Goal: Complete application form: Complete application form

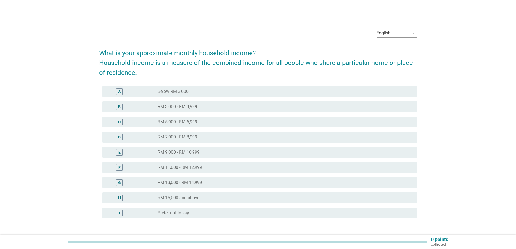
click at [192, 93] on div "radio_button_unchecked Below RM 3,000" at bounding box center [283, 91] width 251 height 5
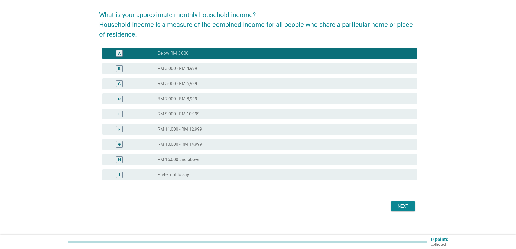
scroll to position [40, 0]
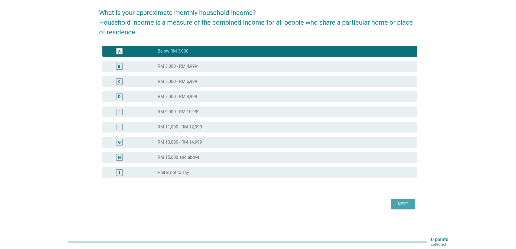
click at [408, 204] on div "Next" at bounding box center [402, 204] width 15 height 6
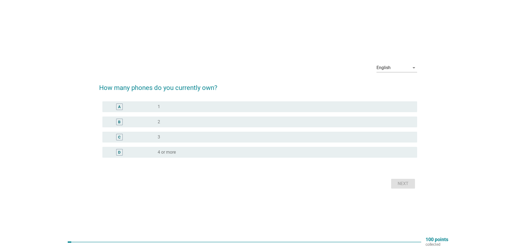
click at [163, 109] on div "radio_button_unchecked 1" at bounding box center [283, 106] width 251 height 5
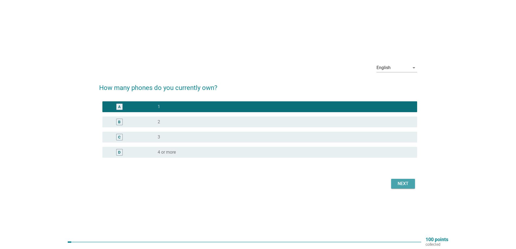
click at [398, 183] on div "Next" at bounding box center [402, 183] width 15 height 6
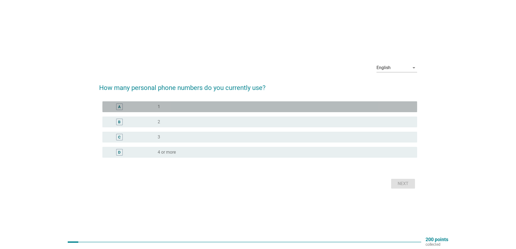
click at [187, 109] on div "radio_button_unchecked 1" at bounding box center [283, 106] width 251 height 5
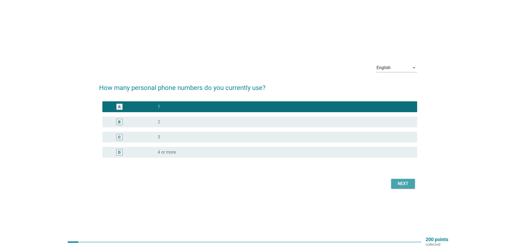
click at [397, 182] on div "Next" at bounding box center [402, 183] width 15 height 6
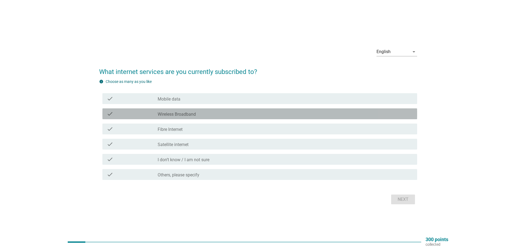
click at [224, 115] on div "check_box_outline_blank Wireless Broadband" at bounding box center [285, 113] width 255 height 6
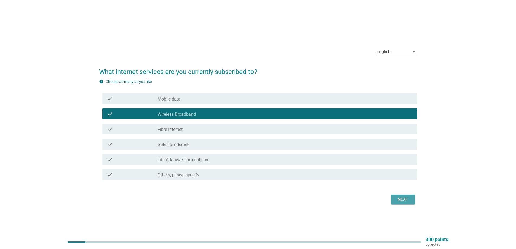
click at [395, 198] on div "Next" at bounding box center [402, 199] width 15 height 6
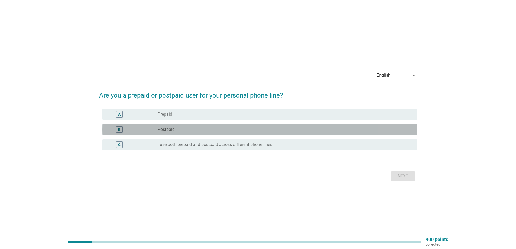
click at [181, 128] on div "radio_button_unchecked Postpaid" at bounding box center [283, 129] width 251 height 5
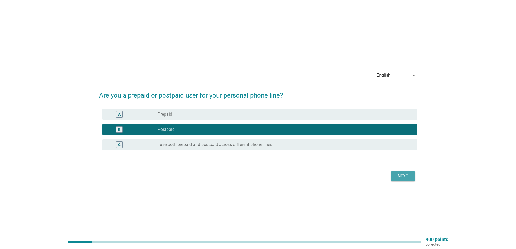
click at [397, 176] on div "Next" at bounding box center [402, 176] width 15 height 6
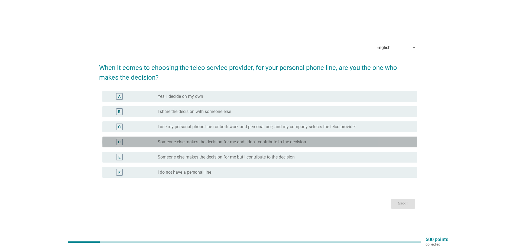
click at [261, 140] on label "Someone else makes the decision for me and I don’t contribute to the decision" at bounding box center [232, 141] width 148 height 5
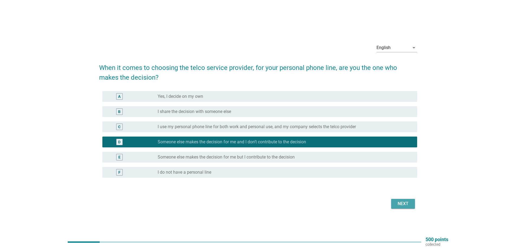
click at [405, 201] on div "Next" at bounding box center [402, 203] width 15 height 6
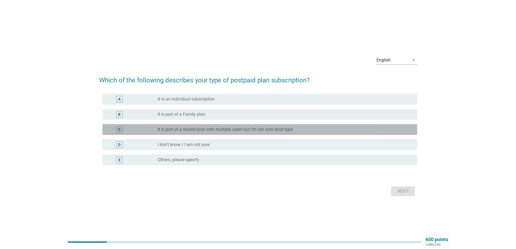
click at [256, 130] on label "It is part of a shared plan with multiple users but I’m not sure what type" at bounding box center [225, 129] width 135 height 5
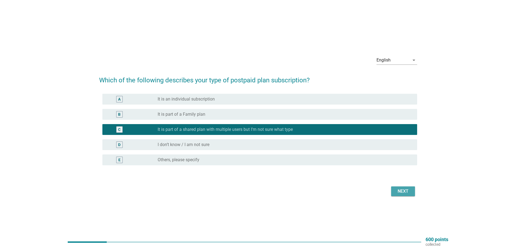
click at [397, 191] on div "Next" at bounding box center [402, 191] width 15 height 6
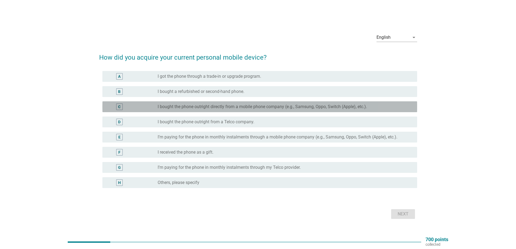
click at [241, 107] on label "I bought the phone outright directly from a mobile phone company (e.g., Samsung…" at bounding box center [262, 106] width 209 height 5
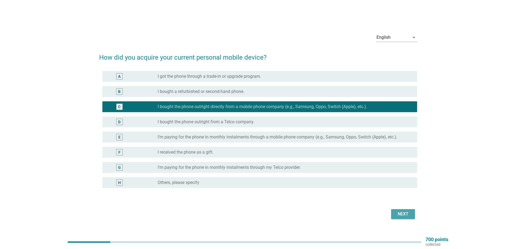
click at [404, 212] on div "Next" at bounding box center [402, 214] width 15 height 6
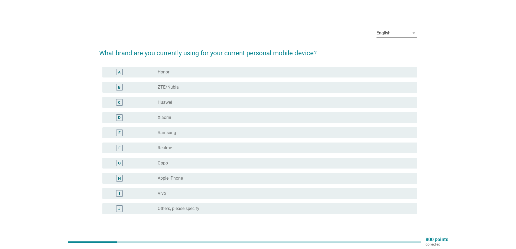
click at [199, 131] on div "radio_button_unchecked Samsung" at bounding box center [283, 132] width 251 height 5
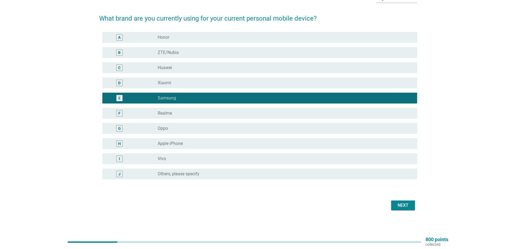
scroll to position [36, 0]
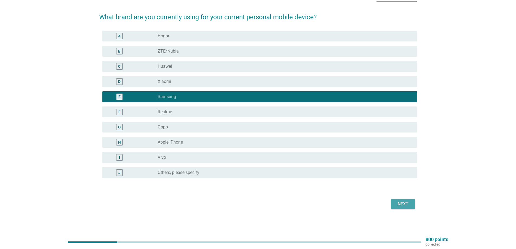
click at [406, 205] on div "Next" at bounding box center [402, 204] width 15 height 6
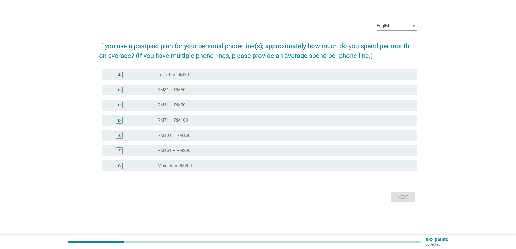
scroll to position [0, 0]
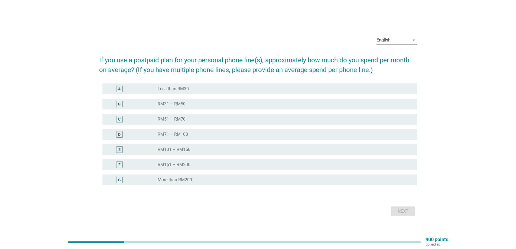
click at [203, 150] on div "radio_button_unchecked RM101 – RM150" at bounding box center [283, 149] width 251 height 5
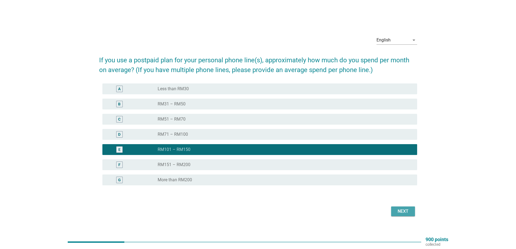
click at [395, 213] on button "Next" at bounding box center [403, 211] width 24 height 10
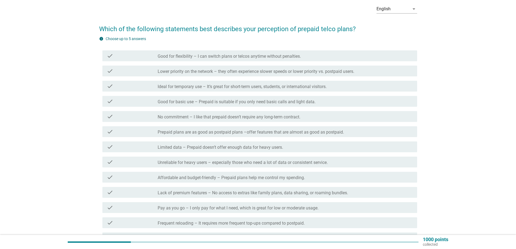
scroll to position [36, 0]
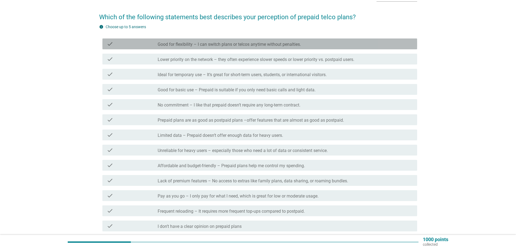
click at [263, 45] on label "Good for flexibility – I can switch plans or telcos anytime without penalties." at bounding box center [229, 44] width 143 height 5
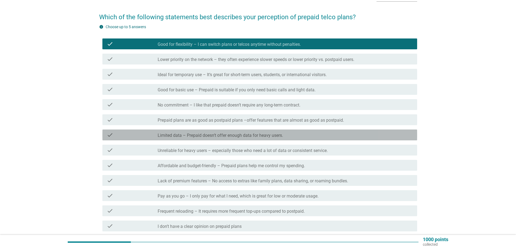
click at [243, 137] on label "Limited data – Prepaid doesn’t offer enough data for heavy users." at bounding box center [220, 135] width 125 height 5
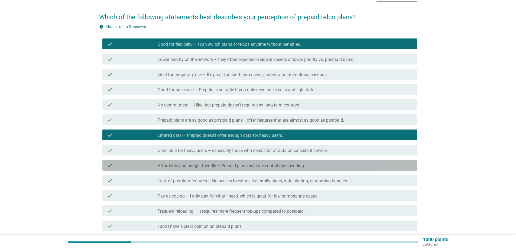
click at [270, 164] on label "Affordable and budget-friendly – Prepaid plans help me control my spending." at bounding box center [231, 165] width 147 height 5
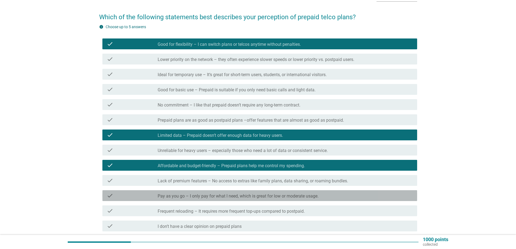
click at [302, 196] on label "Pay as you go – I only pay for what I need, which is great for low or moderate …" at bounding box center [238, 195] width 161 height 5
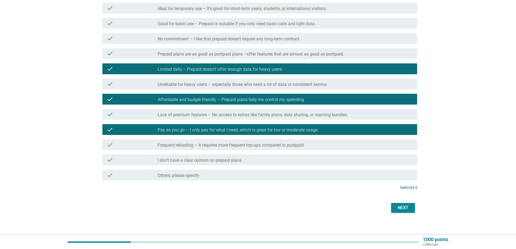
scroll to position [106, 0]
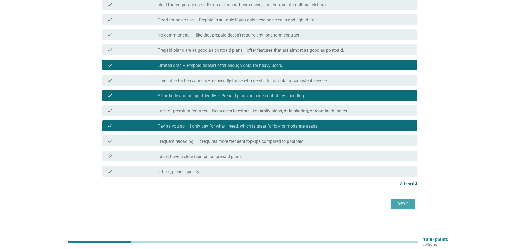
click at [399, 207] on div "Next" at bounding box center [402, 204] width 15 height 6
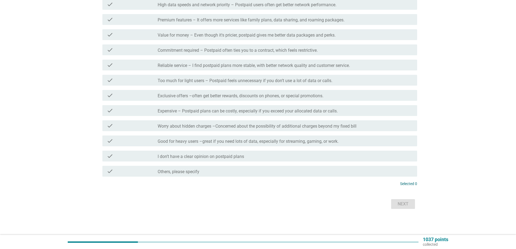
scroll to position [0, 0]
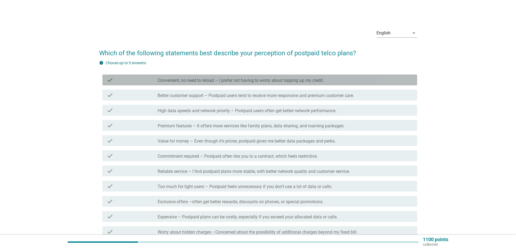
click at [255, 80] on label "Convenient, no need to reload – I prefer not having to worry about topping up m…" at bounding box center [241, 80] width 166 height 5
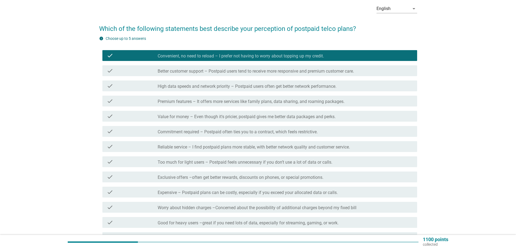
scroll to position [36, 0]
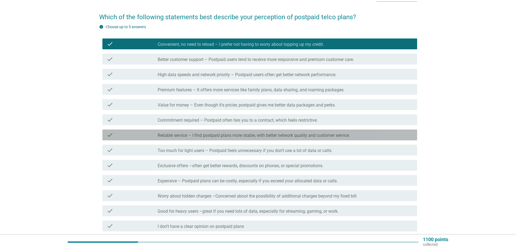
click at [236, 134] on label "Reliable service – I find postpaid plans more stable, with better network quali…" at bounding box center [254, 135] width 192 height 5
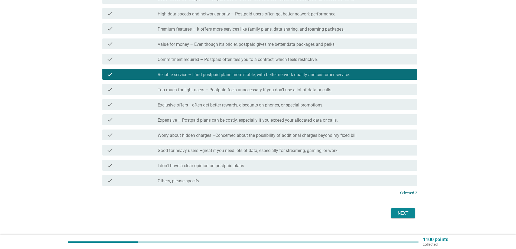
scroll to position [106, 0]
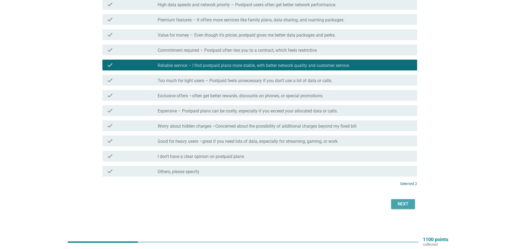
click at [395, 201] on div "Next" at bounding box center [402, 204] width 15 height 6
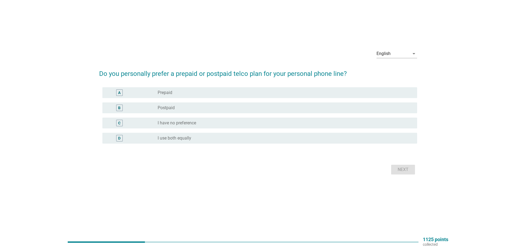
scroll to position [0, 0]
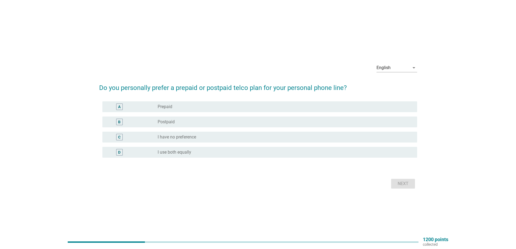
click at [187, 122] on div "radio_button_unchecked Postpaid" at bounding box center [283, 121] width 251 height 5
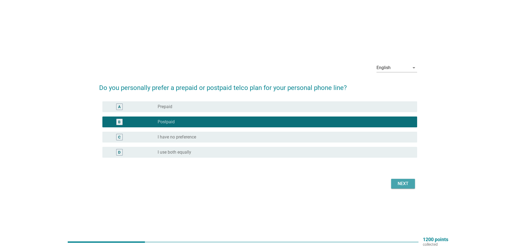
click at [399, 185] on div "Next" at bounding box center [402, 183] width 15 height 6
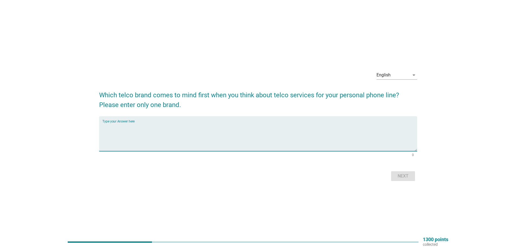
click at [133, 126] on textarea "Type your Answer here" at bounding box center [259, 137] width 315 height 28
type textarea "Maxis"
click at [396, 177] on div "Next" at bounding box center [402, 176] width 15 height 6
click at [118, 127] on textarea "Type your Answer here" at bounding box center [259, 137] width 315 height 28
type textarea "Digi,"
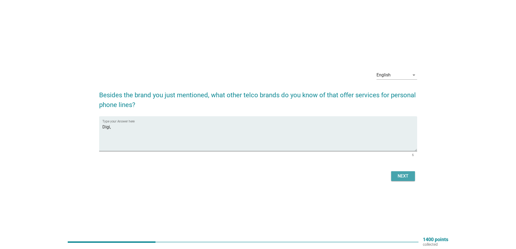
click at [407, 175] on div "Next" at bounding box center [402, 176] width 15 height 6
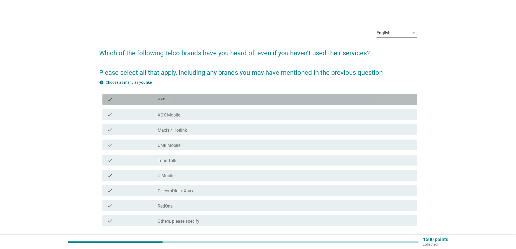
click at [198, 100] on div "check_box_outline_blank YES" at bounding box center [285, 99] width 255 height 6
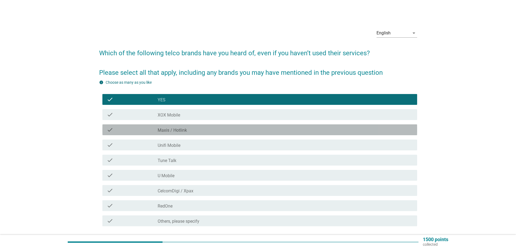
click at [212, 130] on div "check_box_outline_blank Maxis / Hotlink" at bounding box center [285, 129] width 255 height 6
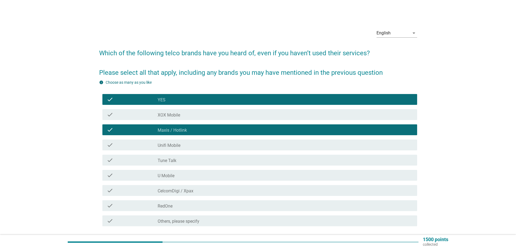
click at [212, 146] on div "check_box_outline_blank Unifi Mobile" at bounding box center [285, 145] width 255 height 6
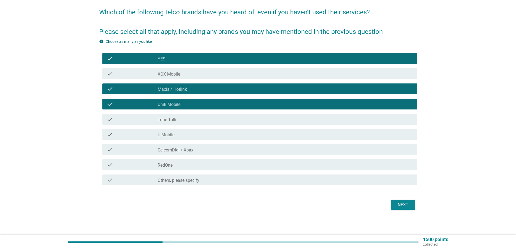
scroll to position [42, 0]
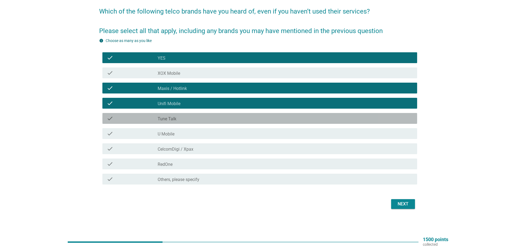
click at [197, 118] on div "check_box_outline_blank Tune Talk" at bounding box center [285, 118] width 255 height 6
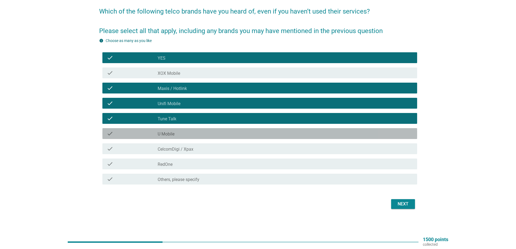
click at [200, 136] on div "check_box_outline_blank U Mobile" at bounding box center [285, 133] width 255 height 6
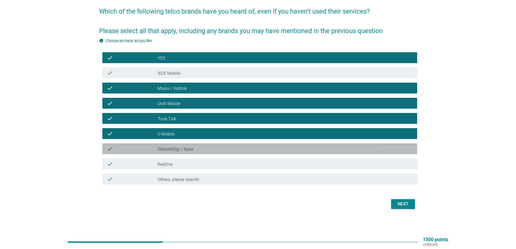
click at [207, 151] on div "check_box_outline_blank CelcomDigi / Xpax" at bounding box center [285, 148] width 255 height 6
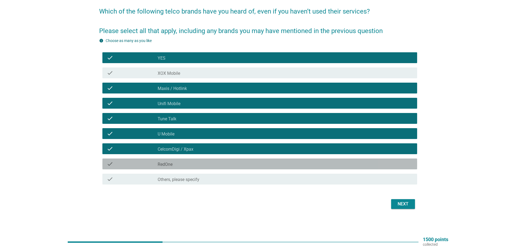
click at [207, 165] on div "check_box_outline_blank RedOne" at bounding box center [285, 164] width 255 height 6
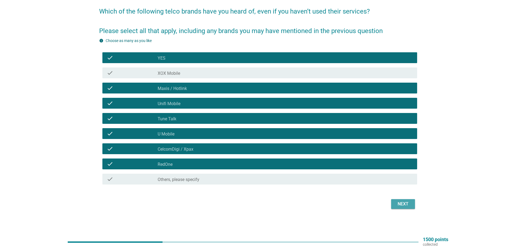
click at [399, 205] on div "Next" at bounding box center [402, 204] width 15 height 6
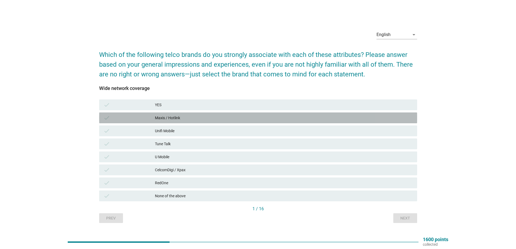
click at [184, 121] on div "Maxis / Hotlink" at bounding box center [284, 118] width 258 height 6
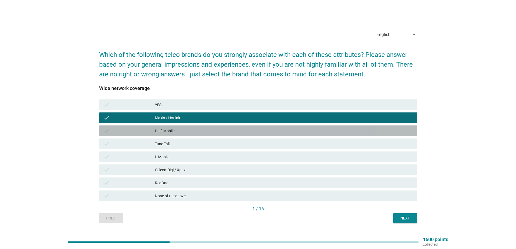
click at [188, 132] on div "Unifi Mobile" at bounding box center [284, 130] width 258 height 6
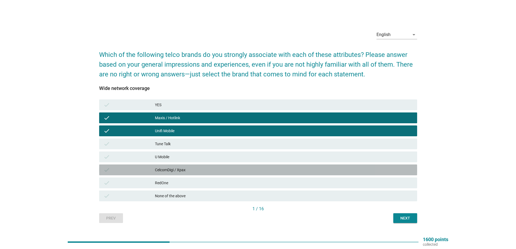
click at [236, 171] on div "CelcomDigi / Xpax" at bounding box center [284, 169] width 258 height 6
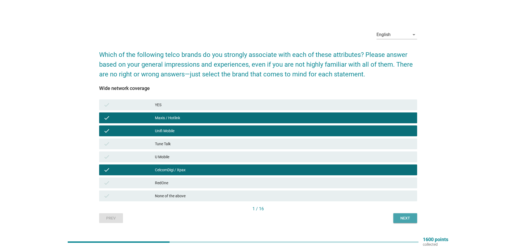
click at [402, 220] on div "Next" at bounding box center [404, 218] width 15 height 6
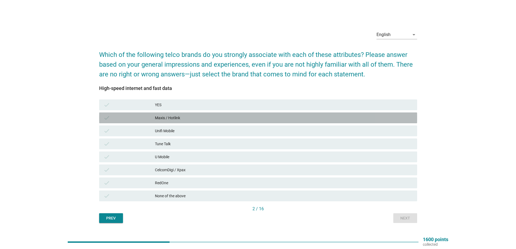
click at [211, 119] on div "Maxis / Hotlink" at bounding box center [284, 118] width 258 height 6
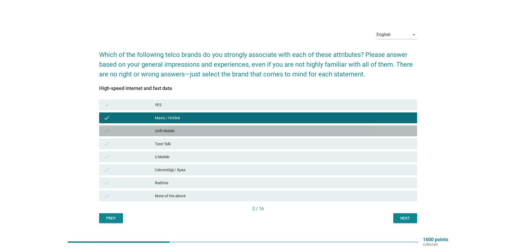
click at [215, 133] on div "Unifi Mobile" at bounding box center [284, 130] width 258 height 6
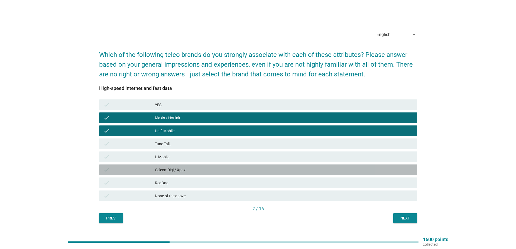
click at [207, 168] on div "CelcomDigi / Xpax" at bounding box center [284, 169] width 258 height 6
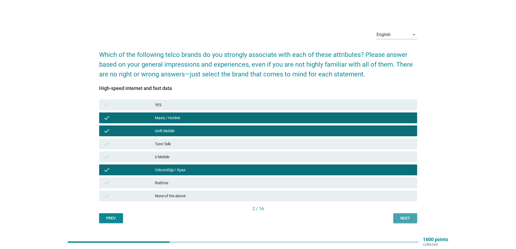
click at [402, 216] on div "Next" at bounding box center [404, 218] width 15 height 6
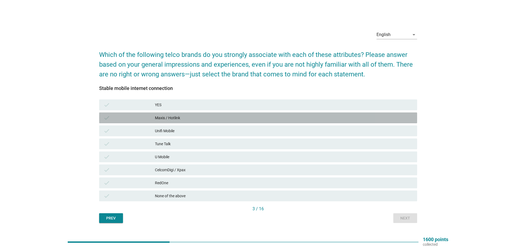
click at [213, 119] on div "Maxis / Hotlink" at bounding box center [284, 118] width 258 height 6
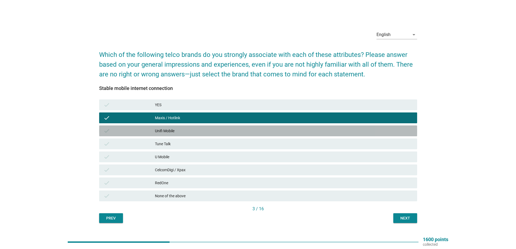
click at [213, 130] on div "Unifi Mobile" at bounding box center [284, 130] width 258 height 6
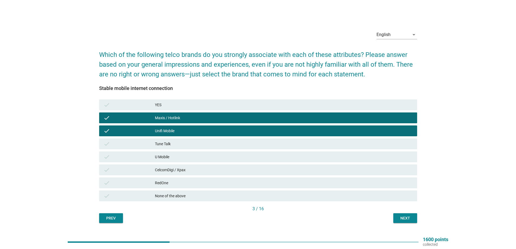
click at [402, 216] on div "Next" at bounding box center [404, 218] width 15 height 6
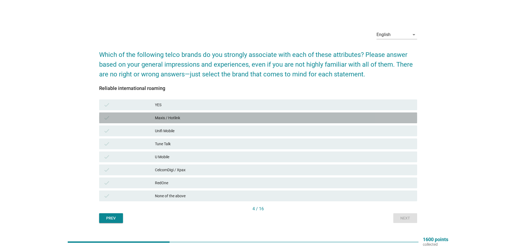
click at [204, 120] on div "Maxis / Hotlink" at bounding box center [284, 118] width 258 height 6
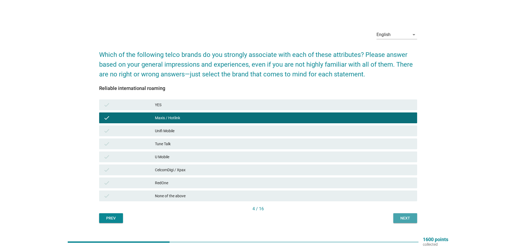
click at [403, 217] on div "Next" at bounding box center [404, 218] width 15 height 6
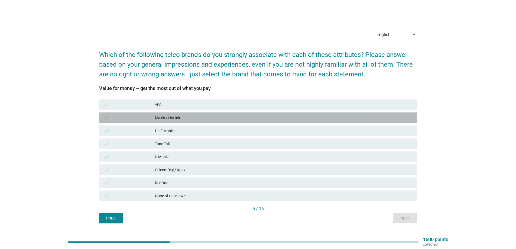
click at [210, 116] on div "Maxis / Hotlink" at bounding box center [284, 118] width 258 height 6
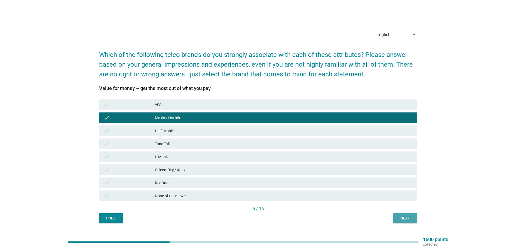
click at [408, 217] on div "Next" at bounding box center [404, 218] width 15 height 6
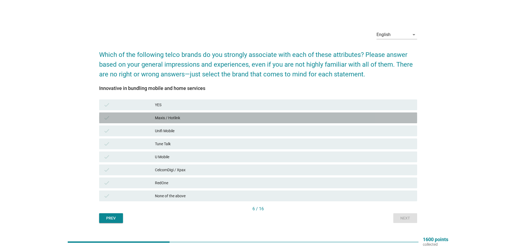
click at [241, 119] on div "Maxis / Hotlink" at bounding box center [284, 118] width 258 height 6
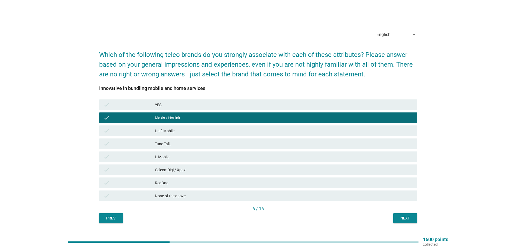
click at [403, 220] on div "Next" at bounding box center [404, 218] width 15 height 6
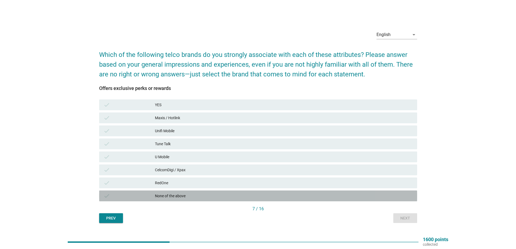
click at [207, 195] on div "None of the above" at bounding box center [284, 195] width 258 height 6
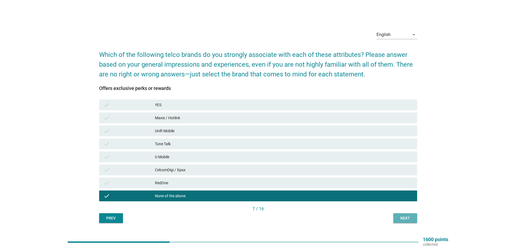
click at [401, 218] on div "Next" at bounding box center [404, 218] width 15 height 6
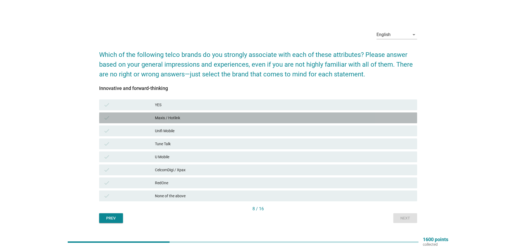
click at [214, 119] on div "Maxis / Hotlink" at bounding box center [284, 118] width 258 height 6
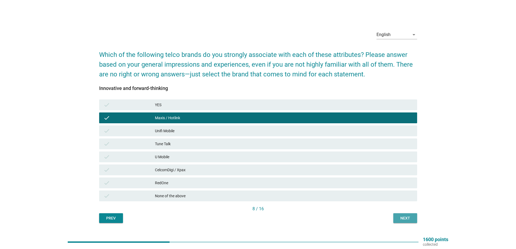
click at [409, 219] on div "Next" at bounding box center [404, 218] width 15 height 6
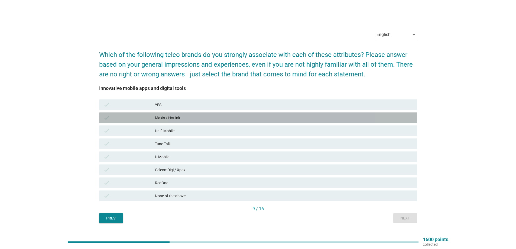
click at [208, 116] on div "Maxis / Hotlink" at bounding box center [284, 118] width 258 height 6
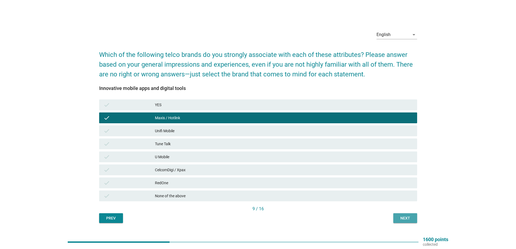
click at [405, 215] on div "Next" at bounding box center [404, 218] width 15 height 6
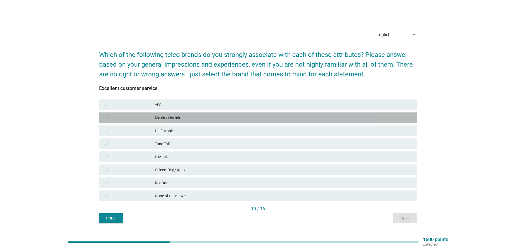
click at [192, 119] on div "Maxis / Hotlink" at bounding box center [284, 118] width 258 height 6
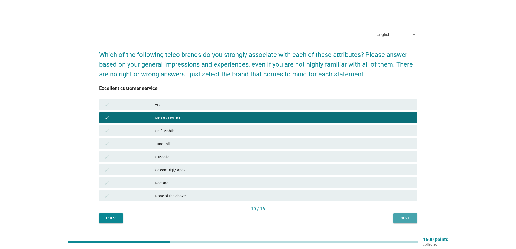
click at [403, 216] on div "Next" at bounding box center [404, 218] width 15 height 6
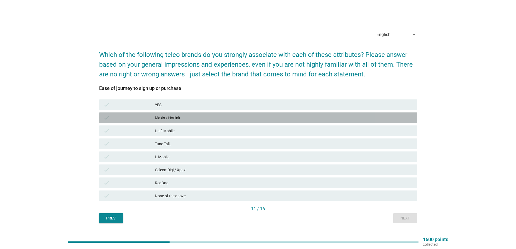
click at [196, 116] on div "Maxis / Hotlink" at bounding box center [284, 118] width 258 height 6
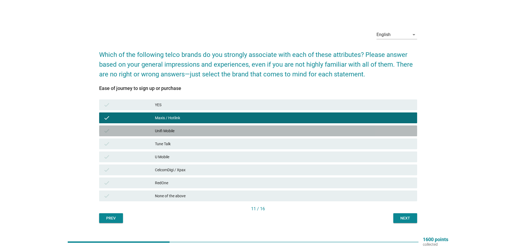
click at [198, 131] on div "Unifi Mobile" at bounding box center [284, 130] width 258 height 6
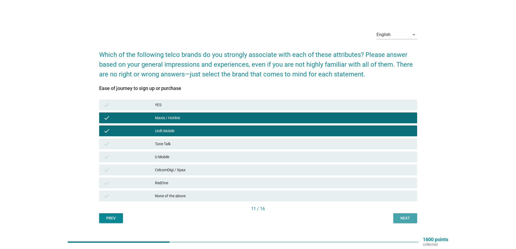
click at [403, 217] on div "Next" at bounding box center [404, 218] width 15 height 6
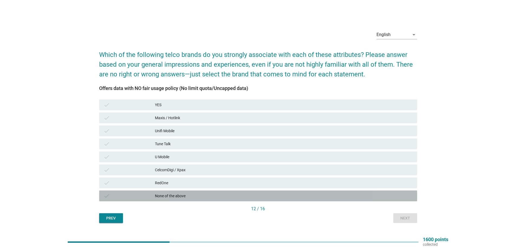
click at [212, 196] on div "None of the above" at bounding box center [284, 195] width 258 height 6
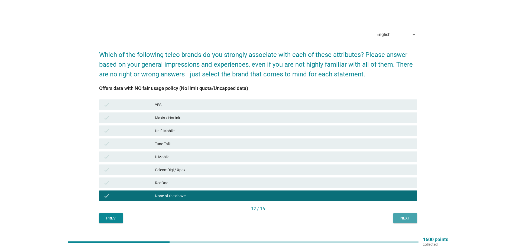
click at [396, 218] on button "Next" at bounding box center [405, 218] width 24 height 10
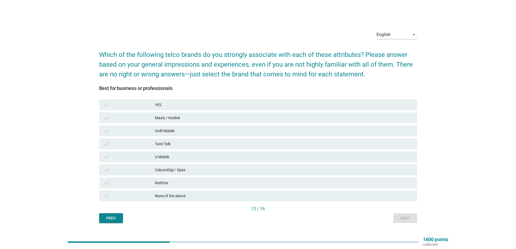
click at [240, 117] on div "Maxis / Hotlink" at bounding box center [284, 118] width 258 height 6
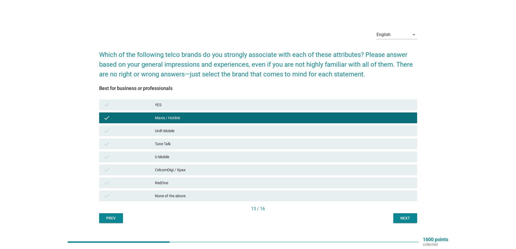
click at [239, 130] on div "Unifi Mobile" at bounding box center [284, 130] width 258 height 6
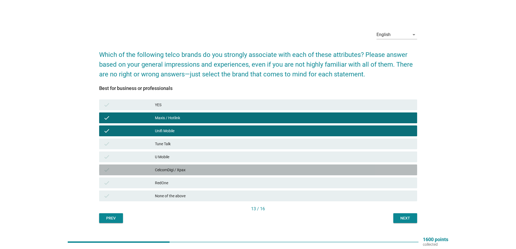
click at [276, 171] on div "CelcomDigi / Xpax" at bounding box center [284, 169] width 258 height 6
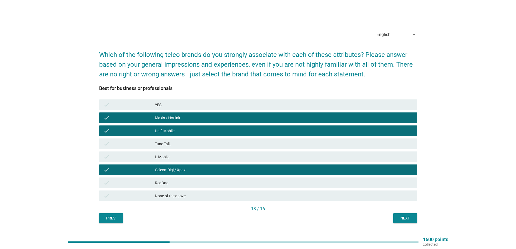
click at [407, 221] on div "Next" at bounding box center [404, 218] width 15 height 6
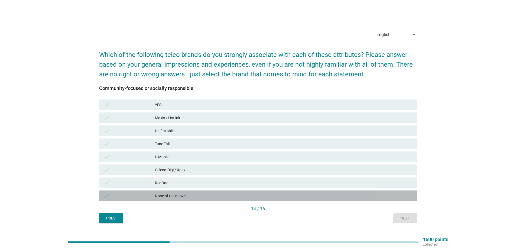
click at [199, 197] on div "None of the above" at bounding box center [284, 195] width 258 height 6
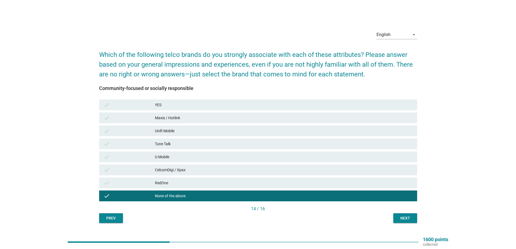
click at [401, 217] on div "Next" at bounding box center [404, 218] width 15 height 6
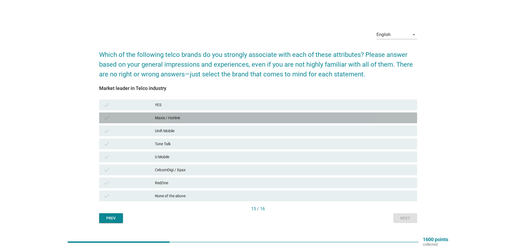
click at [215, 120] on div "Maxis / Hotlink" at bounding box center [284, 118] width 258 height 6
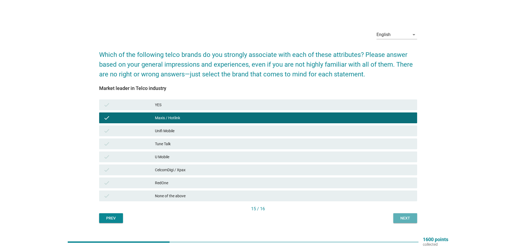
click at [393, 217] on div "Prev Next" at bounding box center [258, 218] width 318 height 10
click at [391, 215] on div "Prev Next" at bounding box center [258, 218] width 318 height 10
click at [403, 219] on div "Next" at bounding box center [404, 218] width 15 height 6
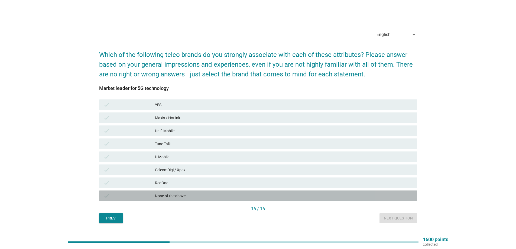
click at [232, 198] on div "None of the above" at bounding box center [284, 195] width 258 height 6
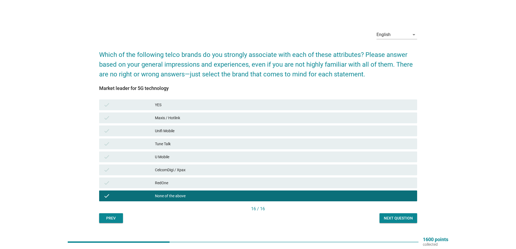
click at [400, 214] on button "Next question" at bounding box center [398, 218] width 38 height 10
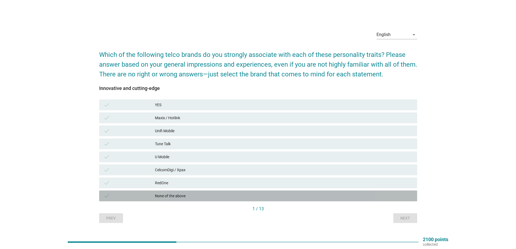
click at [220, 196] on div "None of the above" at bounding box center [284, 195] width 258 height 6
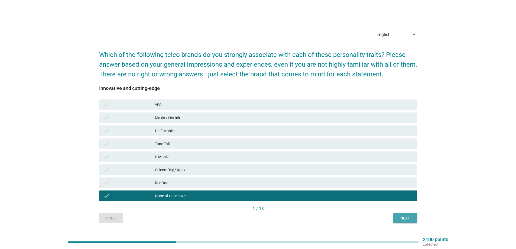
click at [404, 221] on button "Next" at bounding box center [405, 218] width 24 height 10
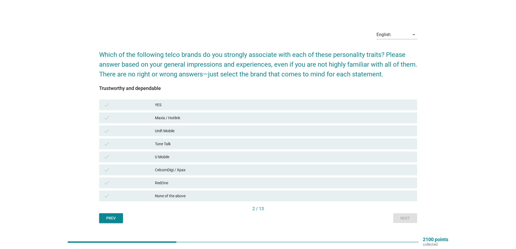
click at [230, 117] on div "Maxis / Hotlink" at bounding box center [284, 118] width 258 height 6
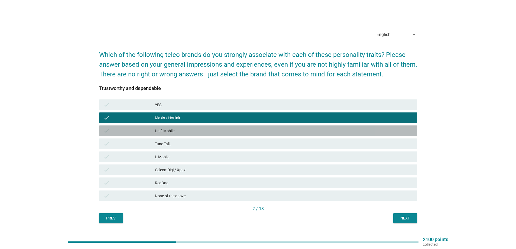
click at [229, 129] on div "Unifi Mobile" at bounding box center [284, 130] width 258 height 6
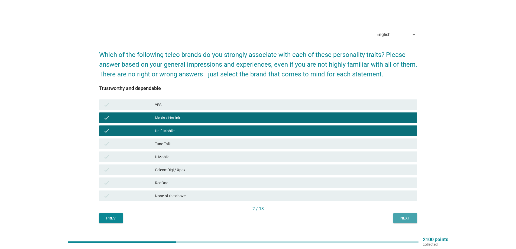
click at [403, 214] on button "Next" at bounding box center [405, 218] width 24 height 10
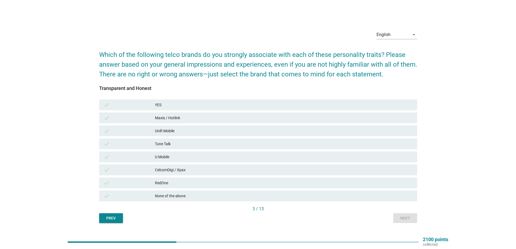
click at [221, 194] on div "None of the above" at bounding box center [284, 195] width 258 height 6
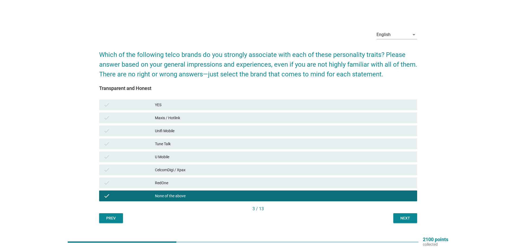
click at [401, 217] on div "Next" at bounding box center [404, 218] width 15 height 6
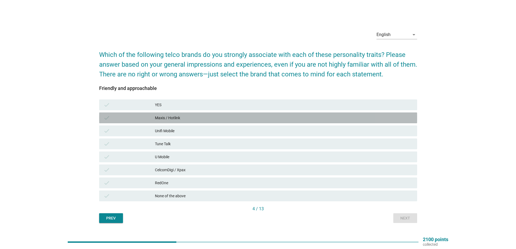
click at [231, 119] on div "Maxis / Hotlink" at bounding box center [284, 118] width 258 height 6
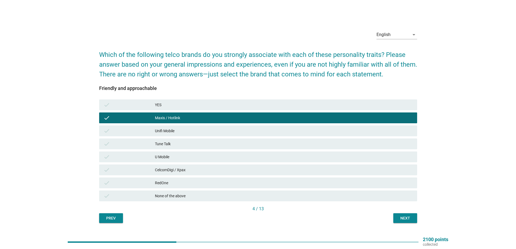
click at [231, 128] on div "Unifi Mobile" at bounding box center [284, 130] width 258 height 6
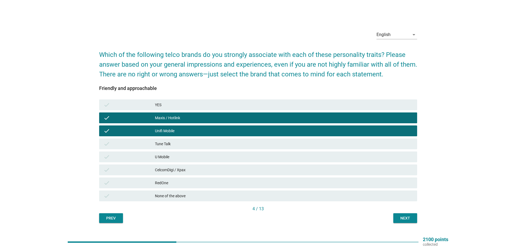
click at [400, 220] on div "Next" at bounding box center [404, 218] width 15 height 6
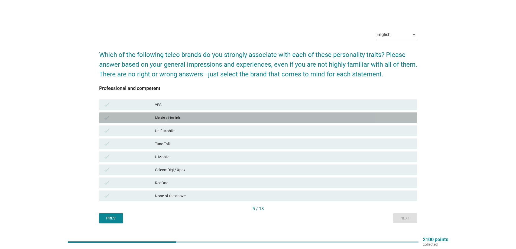
drag, startPoint x: 240, startPoint y: 119, endPoint x: 240, endPoint y: 131, distance: 12.7
click at [240, 119] on div "Maxis / Hotlink" at bounding box center [284, 118] width 258 height 6
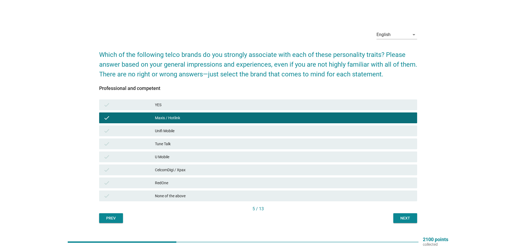
click at [240, 131] on div "Unifi Mobile" at bounding box center [284, 130] width 258 height 6
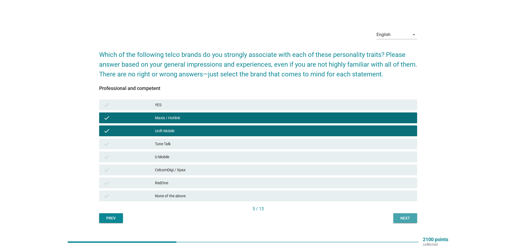
click at [400, 216] on div "Next" at bounding box center [404, 218] width 15 height 6
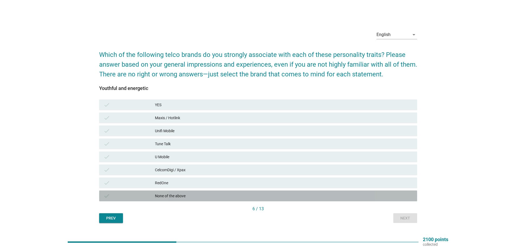
click at [224, 197] on div "None of the above" at bounding box center [284, 195] width 258 height 6
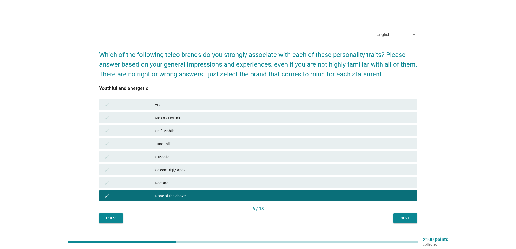
click at [404, 217] on div "Next" at bounding box center [404, 218] width 15 height 6
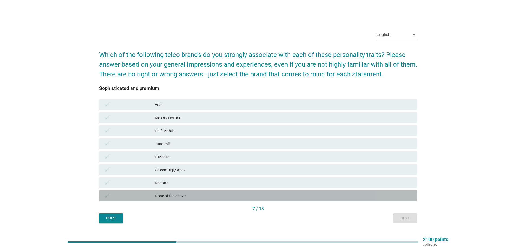
click at [223, 196] on div "None of the above" at bounding box center [284, 195] width 258 height 6
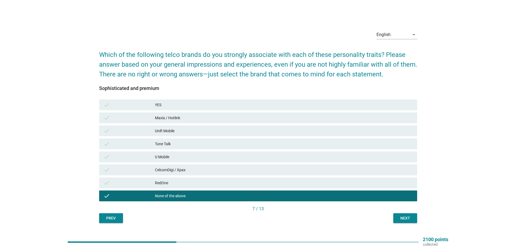
click at [404, 218] on div "Next" at bounding box center [404, 218] width 15 height 6
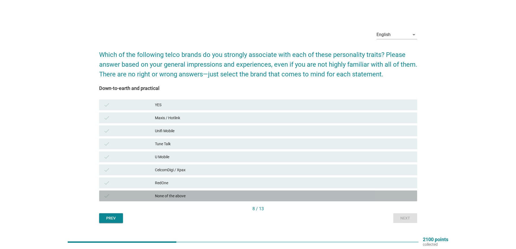
click at [218, 195] on div "None of the above" at bounding box center [284, 195] width 258 height 6
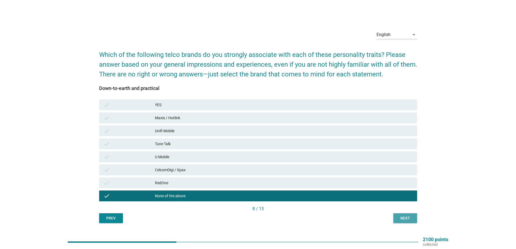
click at [397, 219] on button "Next" at bounding box center [405, 218] width 24 height 10
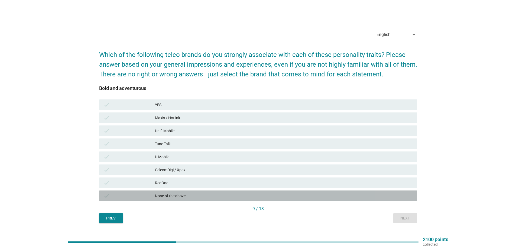
click at [232, 196] on div "None of the above" at bounding box center [284, 195] width 258 height 6
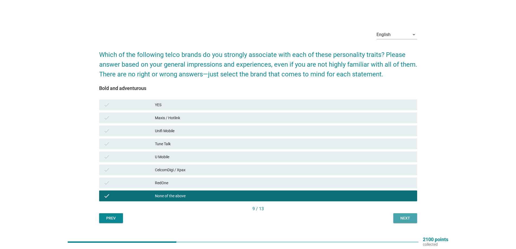
click at [396, 219] on button "Next" at bounding box center [405, 218] width 24 height 10
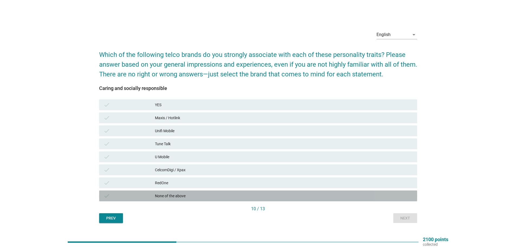
click at [209, 196] on div "None of the above" at bounding box center [284, 195] width 258 height 6
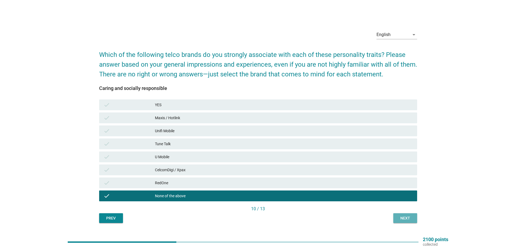
click at [401, 218] on div "Next" at bounding box center [404, 218] width 15 height 6
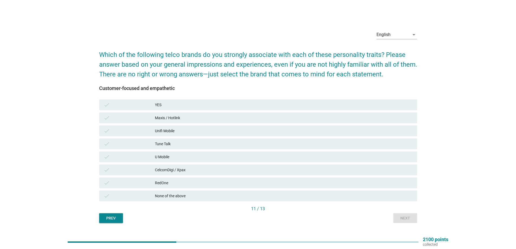
click at [230, 118] on div "Maxis / Hotlink" at bounding box center [284, 118] width 258 height 6
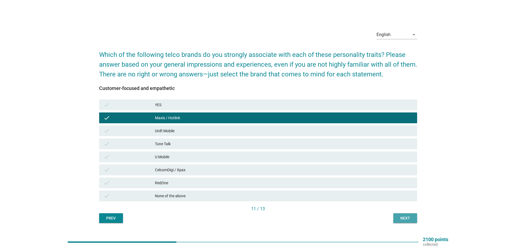
click at [406, 218] on div "Next" at bounding box center [404, 218] width 15 height 6
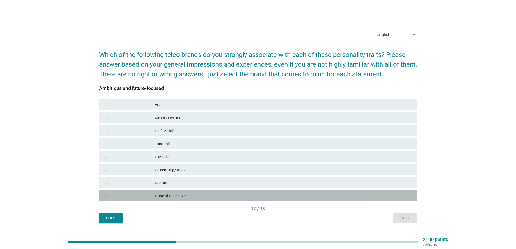
click at [286, 196] on div "None of the above" at bounding box center [284, 195] width 258 height 6
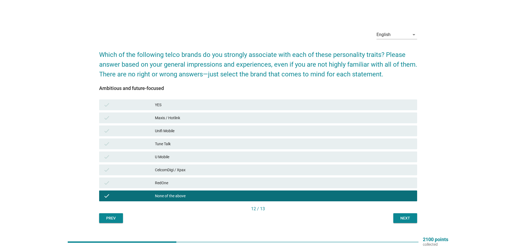
click at [400, 217] on div "Next" at bounding box center [404, 218] width 15 height 6
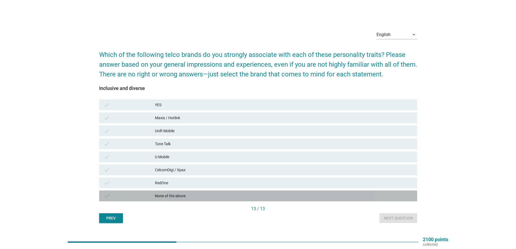
click at [195, 198] on div "None of the above" at bounding box center [284, 195] width 258 height 6
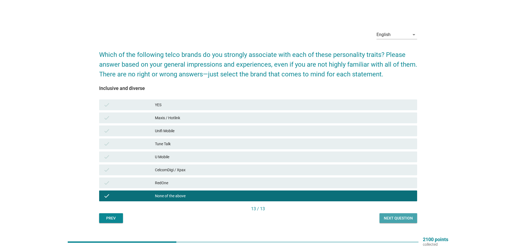
click at [399, 216] on div "Next question" at bounding box center [398, 218] width 29 height 6
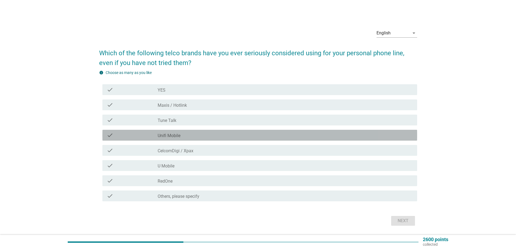
click at [207, 136] on div "check_box_outline_blank Unifi Mobile" at bounding box center [285, 135] width 255 height 6
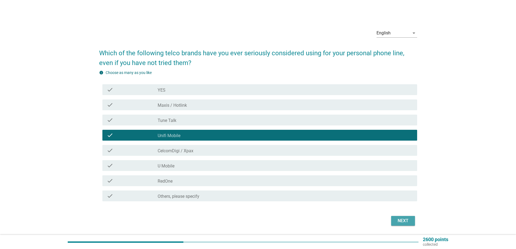
click at [402, 222] on div "Next" at bounding box center [402, 220] width 15 height 6
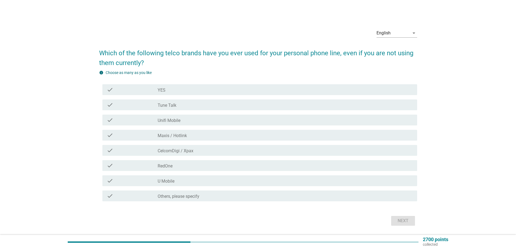
click at [210, 149] on div "check_box_outline_blank CelcomDigi / Xpax" at bounding box center [285, 150] width 255 height 6
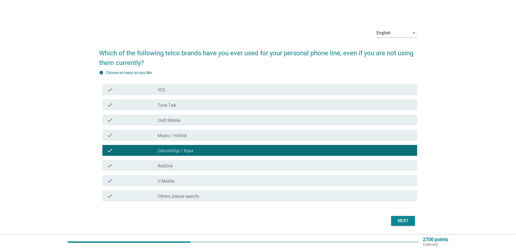
click at [396, 218] on div "Next" at bounding box center [402, 220] width 15 height 6
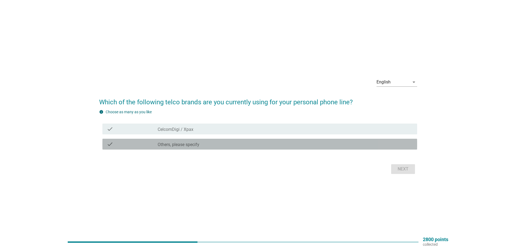
click at [190, 145] on label "Others, please specify" at bounding box center [179, 144] width 42 height 5
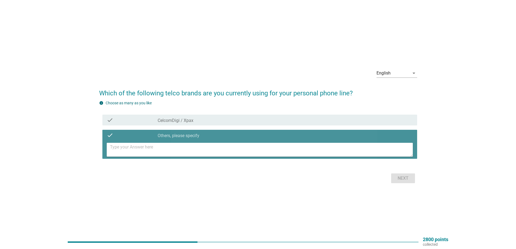
click at [126, 149] on textarea at bounding box center [261, 150] width 303 height 14
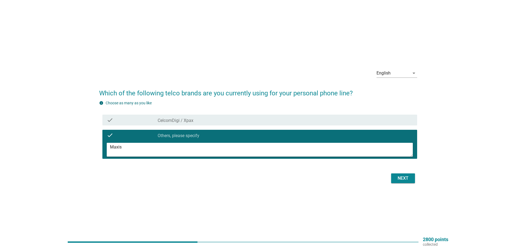
type textarea "Maxis"
click at [401, 179] on div "Next" at bounding box center [402, 178] width 15 height 6
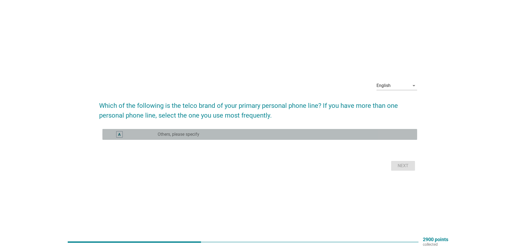
click at [172, 133] on label "Others, please specify" at bounding box center [179, 134] width 42 height 5
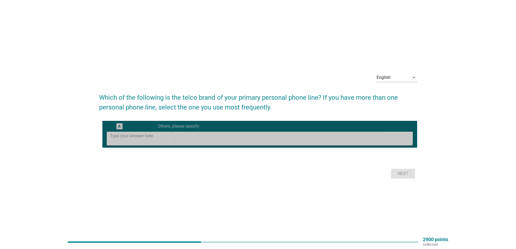
click at [131, 139] on textarea at bounding box center [261, 139] width 303 height 14
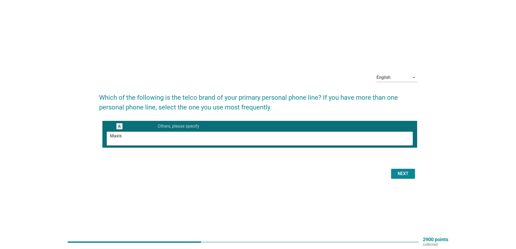
type textarea "Maxis"
click at [400, 174] on div "Next" at bounding box center [402, 173] width 15 height 6
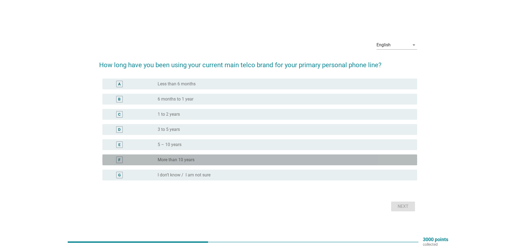
click at [212, 160] on div "radio_button_unchecked More than 10 years" at bounding box center [283, 159] width 251 height 5
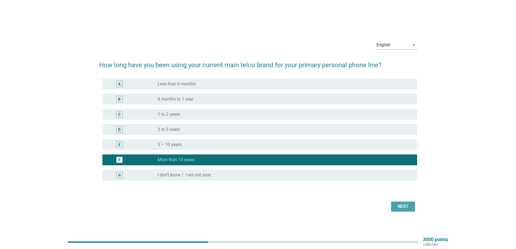
click at [400, 208] on div "Next" at bounding box center [402, 206] width 15 height 6
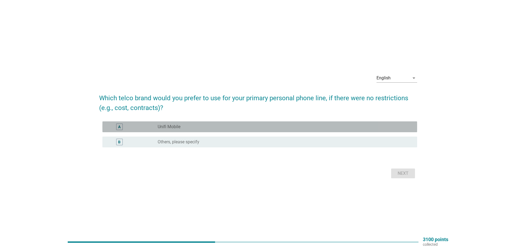
click at [264, 126] on div "radio_button_unchecked Unifi Mobile" at bounding box center [283, 126] width 251 height 5
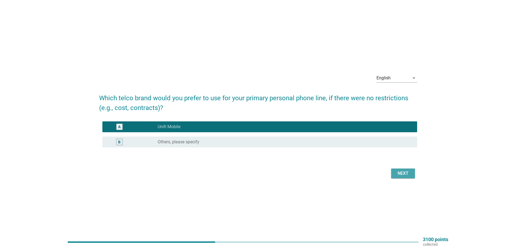
click at [407, 172] on div "Next" at bounding box center [402, 173] width 15 height 6
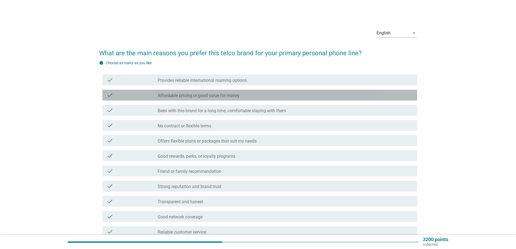
click at [229, 92] on div "check_box_outline_blank Affordable pricing or good value for money" at bounding box center [285, 95] width 255 height 6
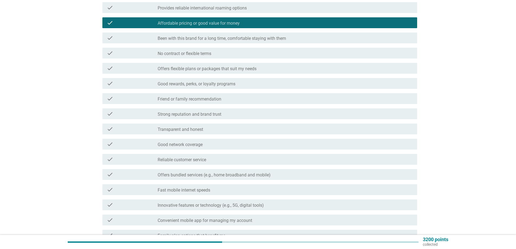
scroll to position [108, 0]
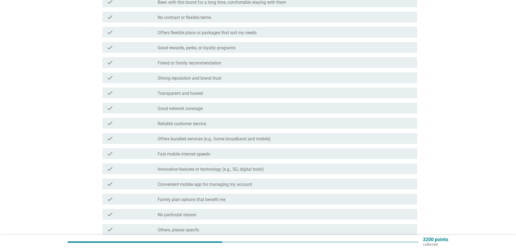
click at [194, 108] on label "Good network coverage" at bounding box center [180, 108] width 45 height 5
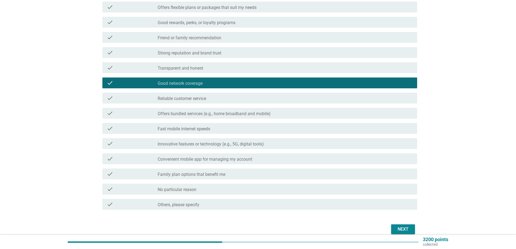
scroll to position [144, 0]
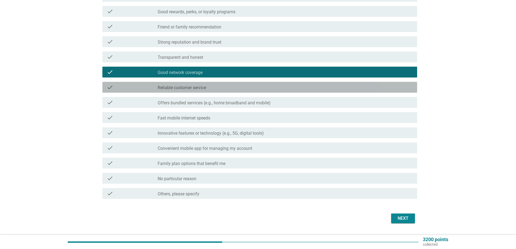
click at [240, 89] on div "check_box_outline_blank Reliable customer service" at bounding box center [285, 87] width 255 height 6
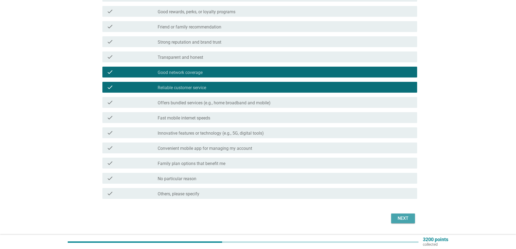
click at [392, 220] on button "Next" at bounding box center [403, 218] width 24 height 10
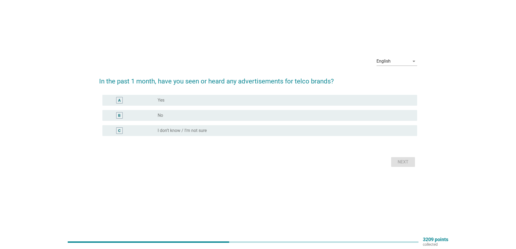
scroll to position [0, 0]
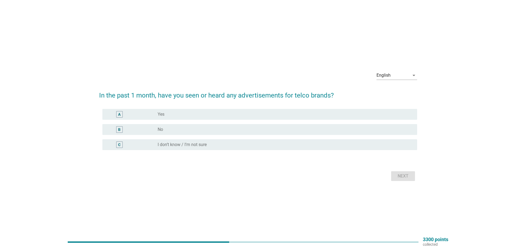
click at [200, 128] on div "radio_button_unchecked No" at bounding box center [283, 129] width 251 height 5
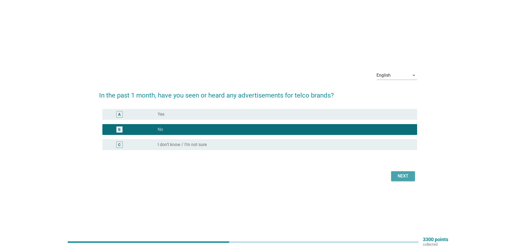
click at [393, 178] on button "Next" at bounding box center [403, 176] width 24 height 10
